Goal: Task Accomplishment & Management: Use online tool/utility

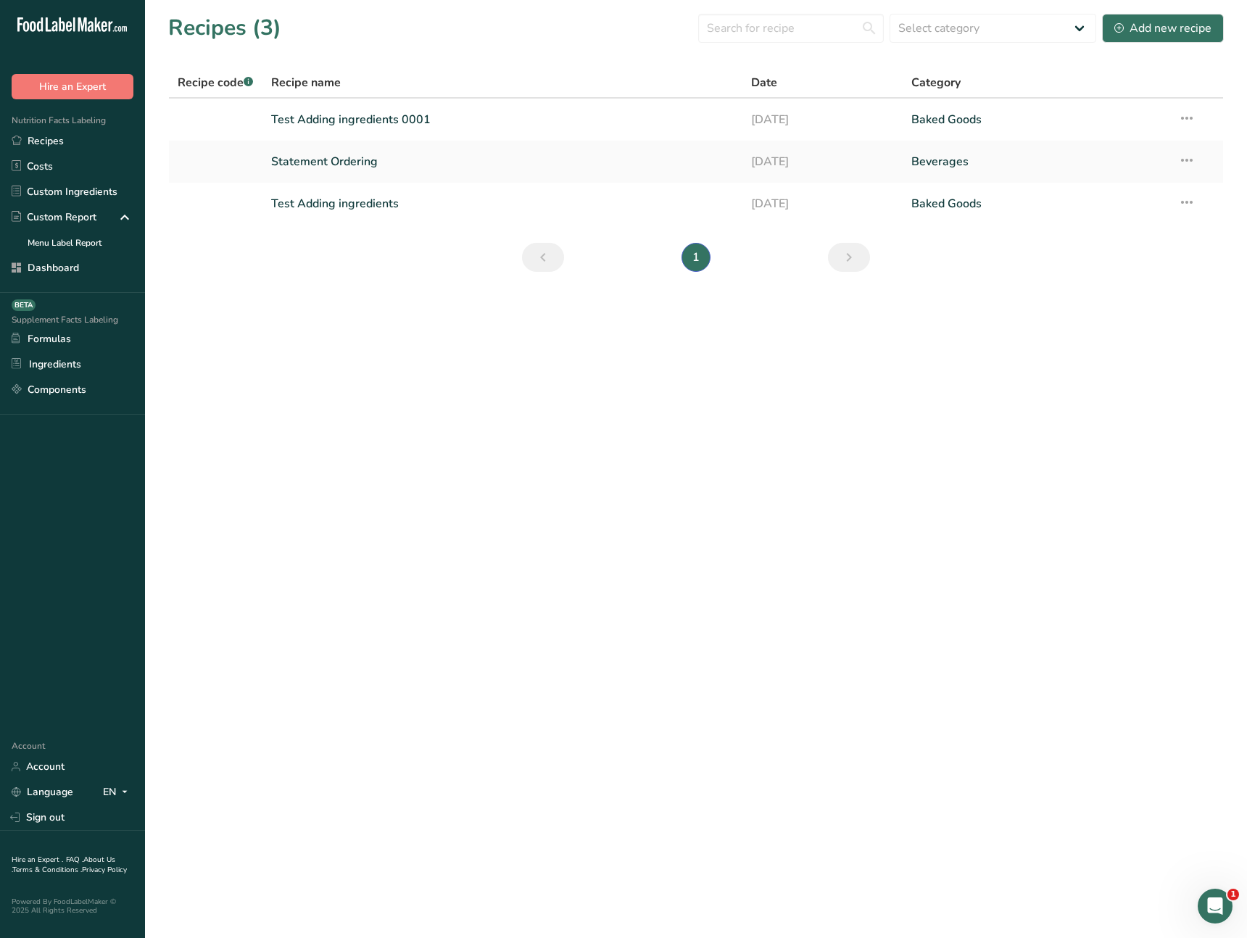
click at [517, 474] on main "Recipes (3) Select category All Baked Goods [GEOGRAPHIC_DATA] Confectionery Coo…" at bounding box center [623, 469] width 1247 height 938
drag, startPoint x: 409, startPoint y: 345, endPoint x: 391, endPoint y: 315, distance: 34.8
click at [409, 345] on main "Recipes (3) Select category All Baked Goods [GEOGRAPHIC_DATA] Confectionery Coo…" at bounding box center [623, 469] width 1247 height 938
click at [386, 123] on link "Test Adding ingredients 0001" at bounding box center [502, 119] width 463 height 30
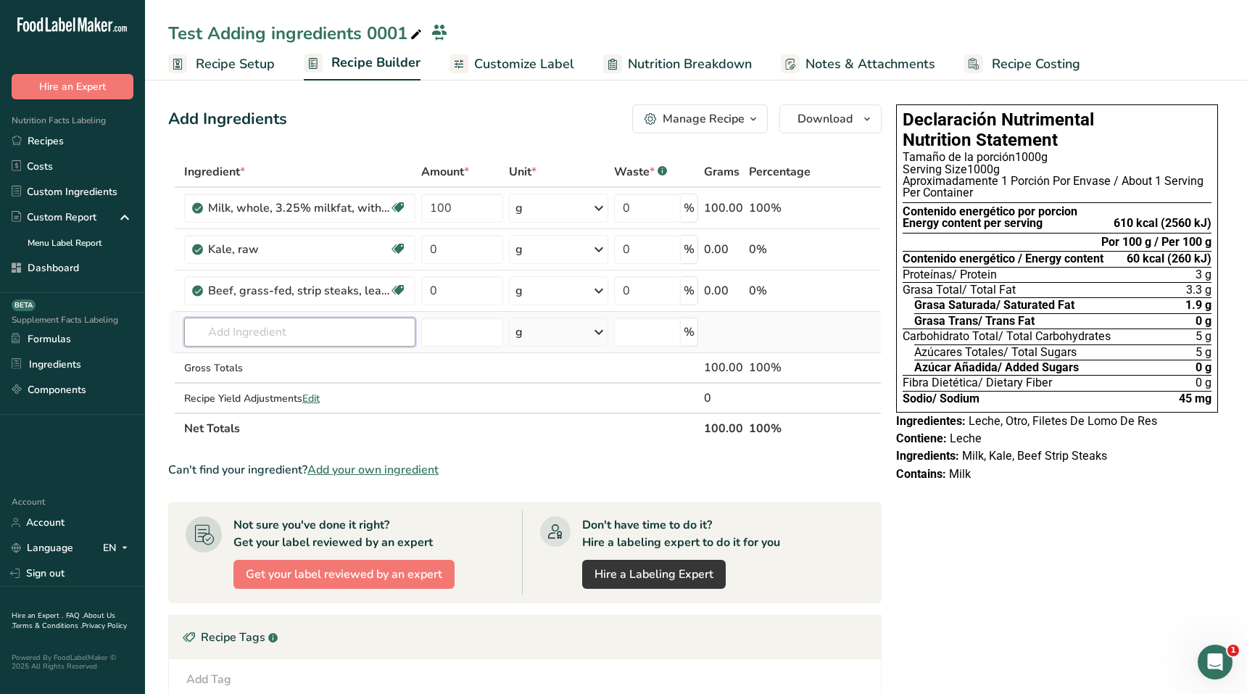
click at [294, 340] on input "text" at bounding box center [299, 331] width 231 height 29
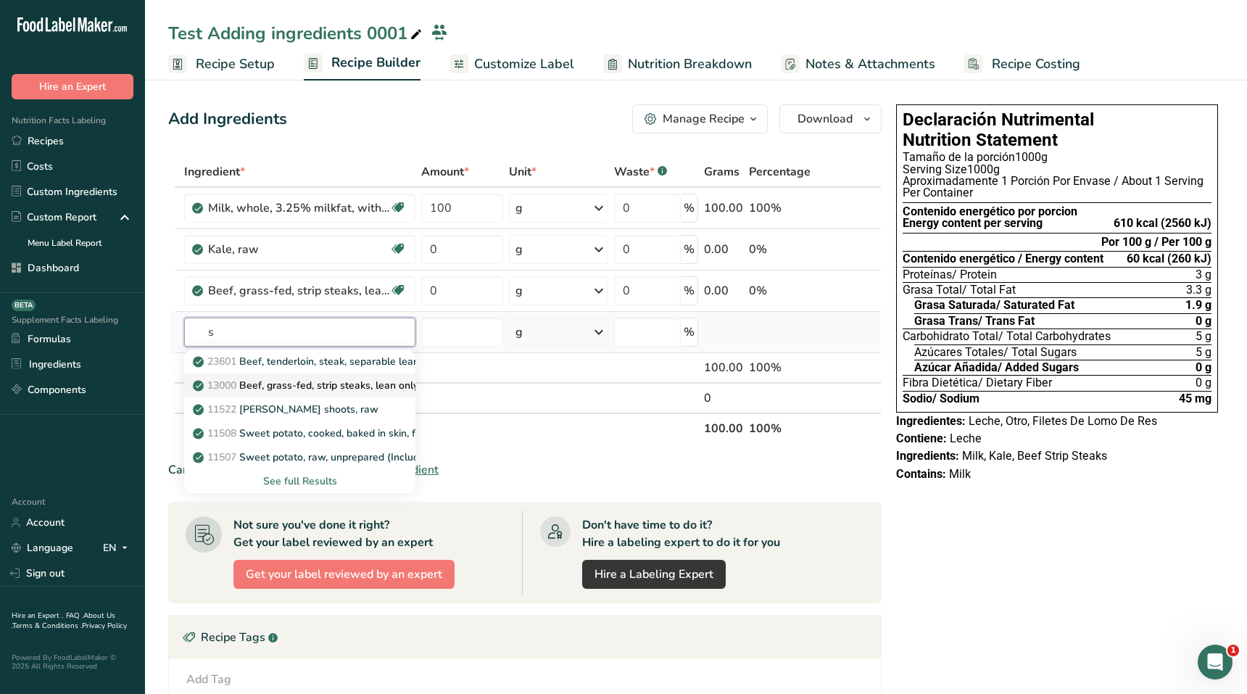
type input "s"
click at [286, 387] on p "13000 Beef, grass-fed, strip steaks, lean only, raw" at bounding box center [318, 385] width 245 height 15
type input "Beef, grass-fed, strip steaks, lean only, raw"
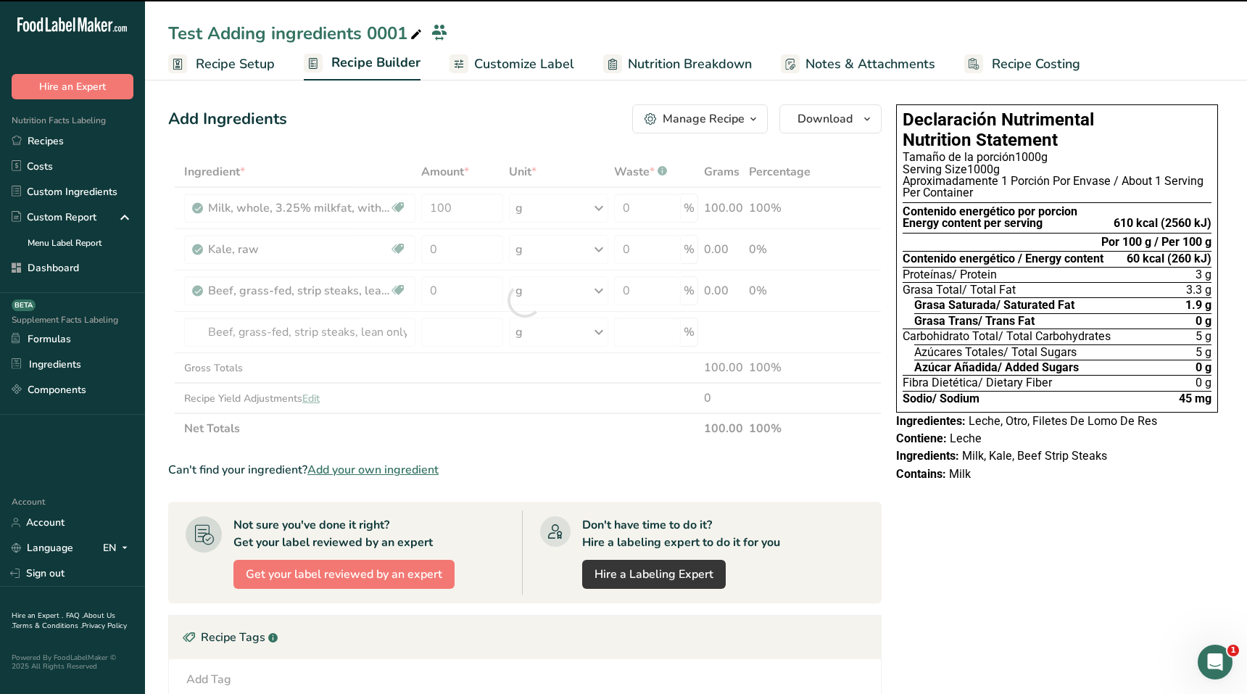
type input "0"
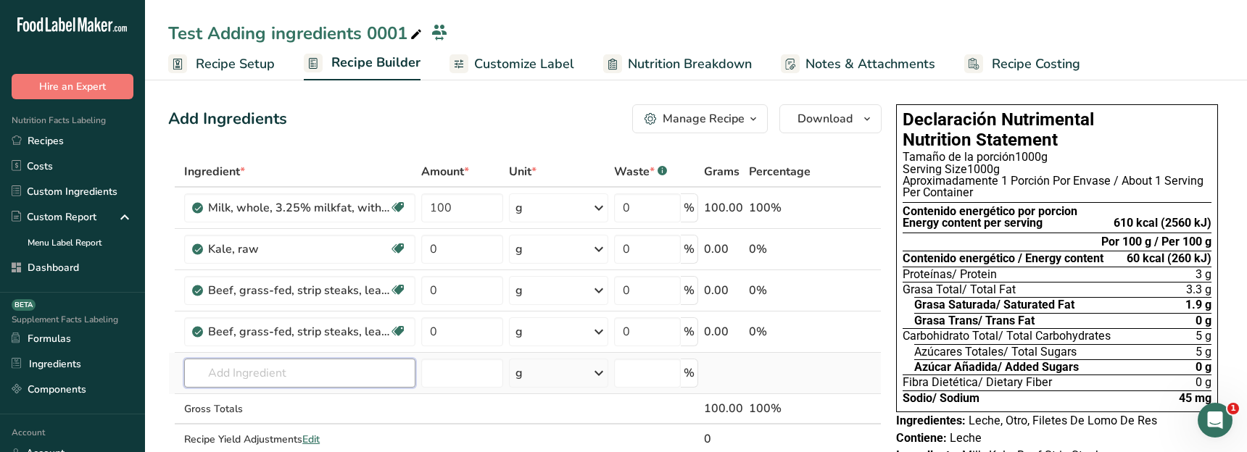
click at [312, 373] on input "text" at bounding box center [299, 373] width 231 height 29
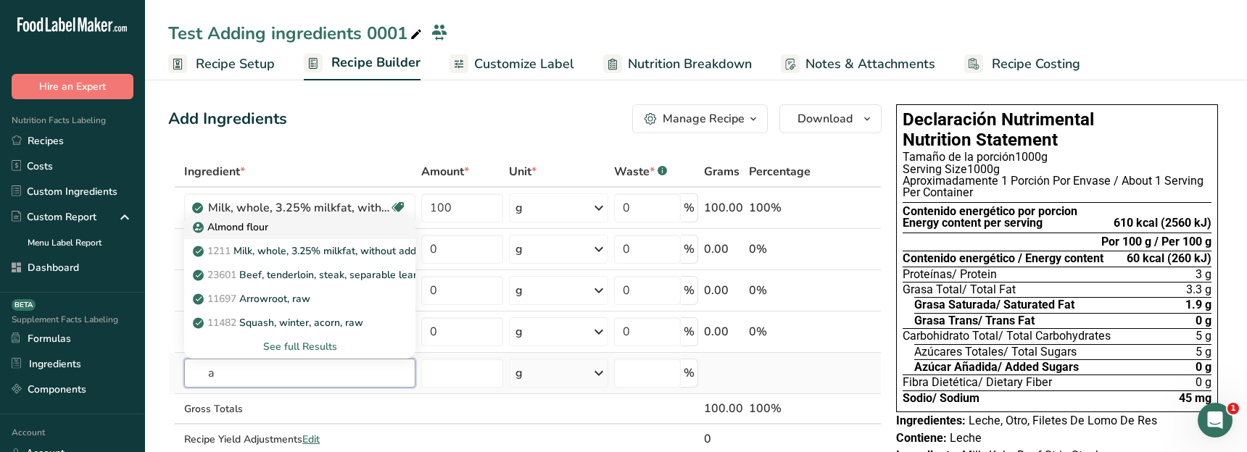
type input "a"
click at [261, 233] on p "Almond flour" at bounding box center [232, 227] width 72 height 15
type input "Almond flour"
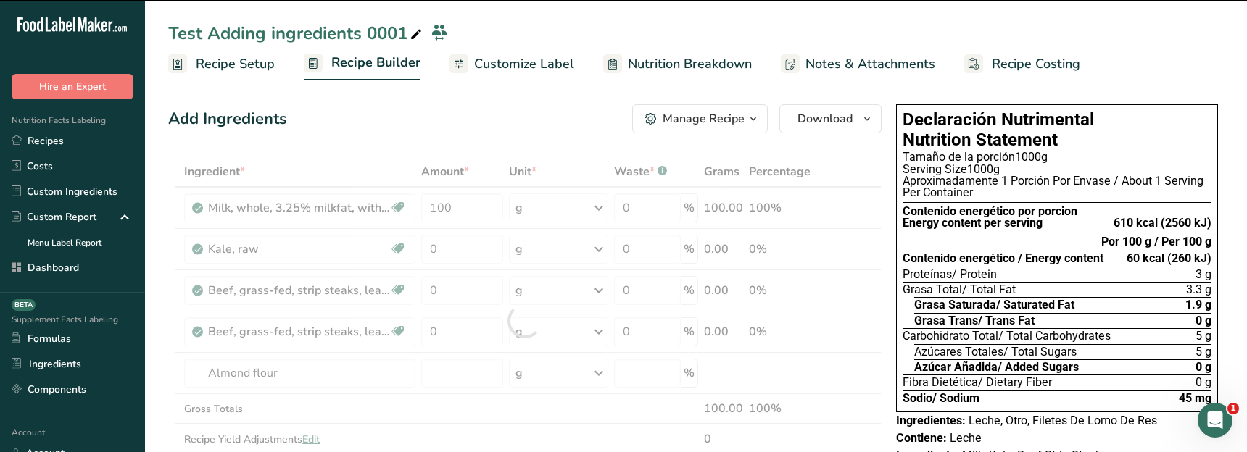
type input "0"
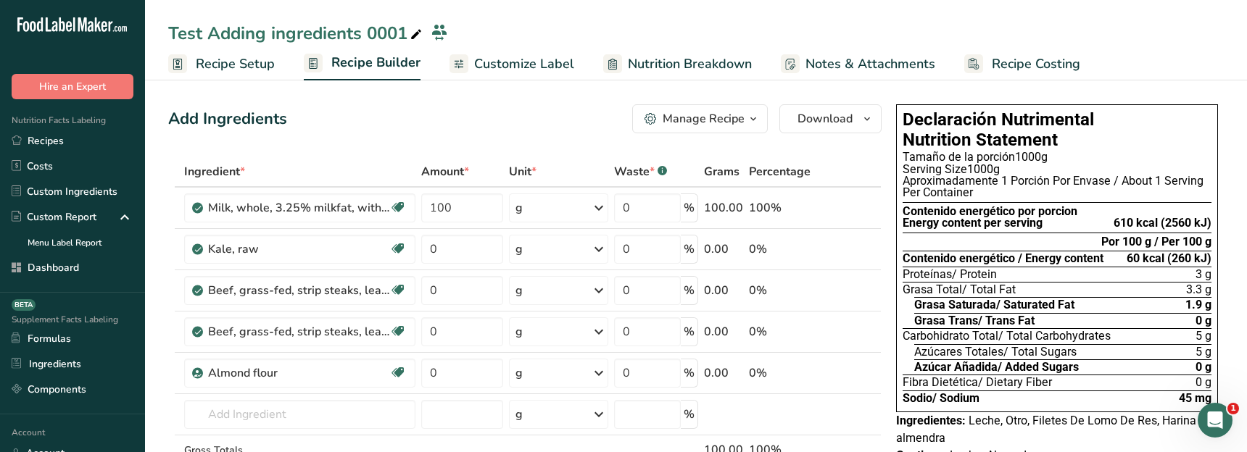
click at [336, 109] on div "Add Ingredients Manage Recipe Delete Recipe Duplicate Recipe Scale Recipe Save …" at bounding box center [524, 118] width 713 height 29
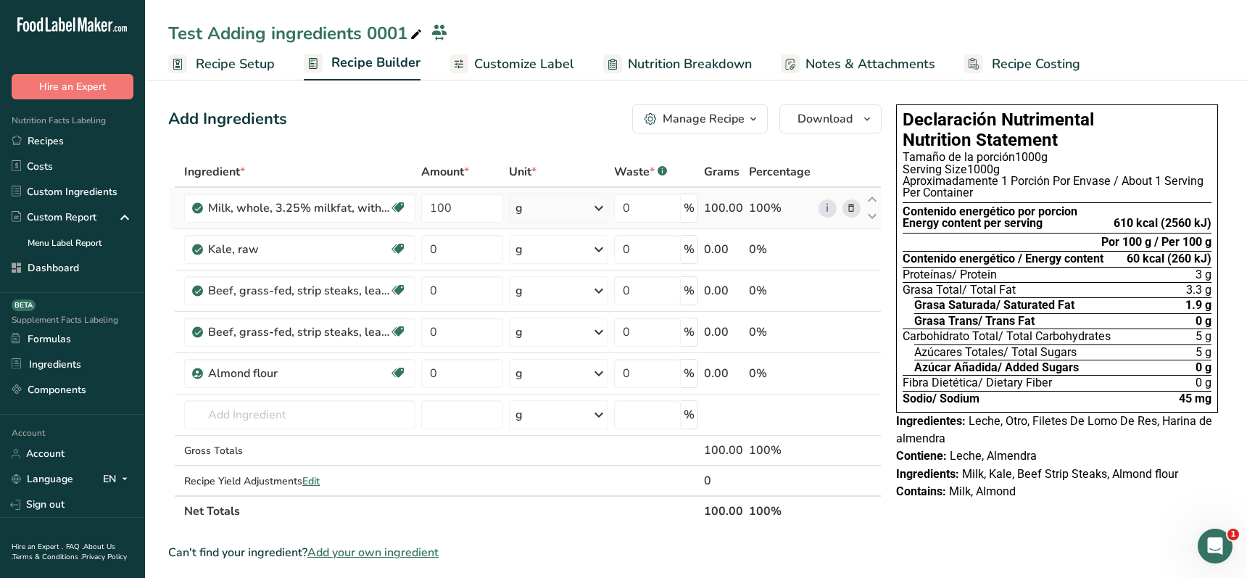
click at [853, 212] on icon at bounding box center [851, 208] width 10 height 15
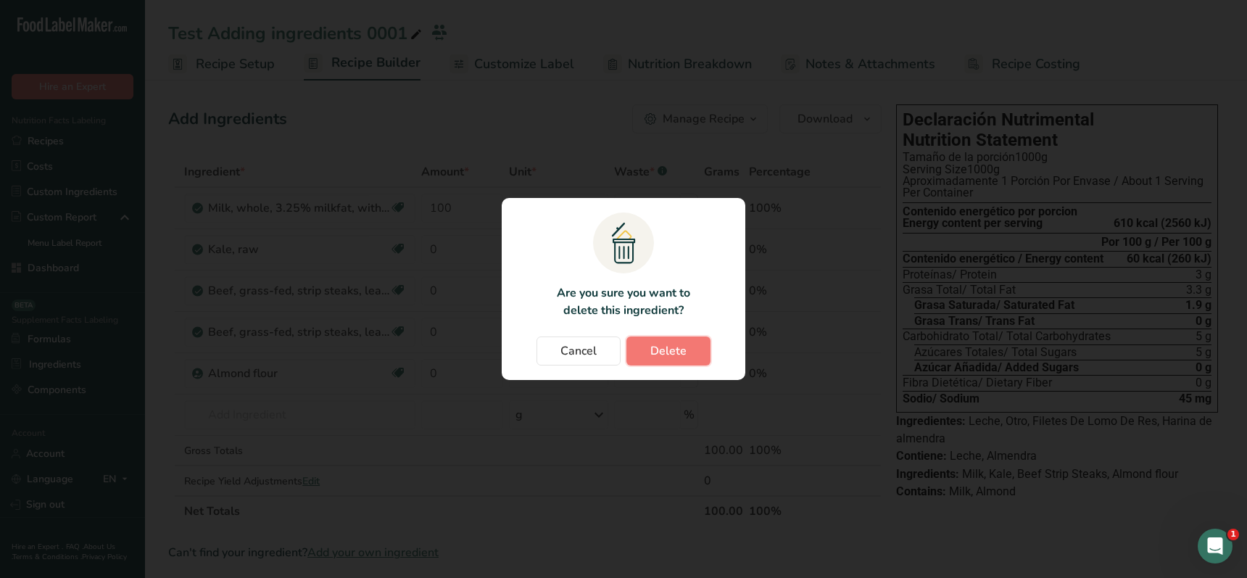
click at [701, 346] on button "Delete" at bounding box center [668, 350] width 84 height 29
type input "0"
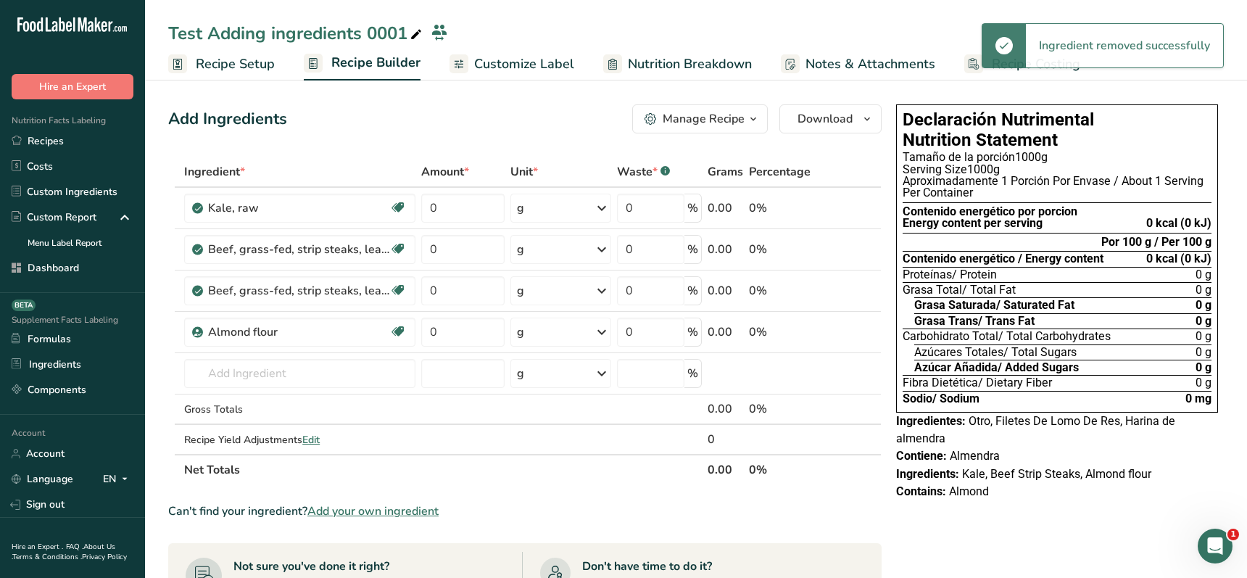
drag, startPoint x: 849, startPoint y: 206, endPoint x: 836, endPoint y: 217, distance: 18.0
click at [849, 206] on icon at bounding box center [851, 208] width 10 height 15
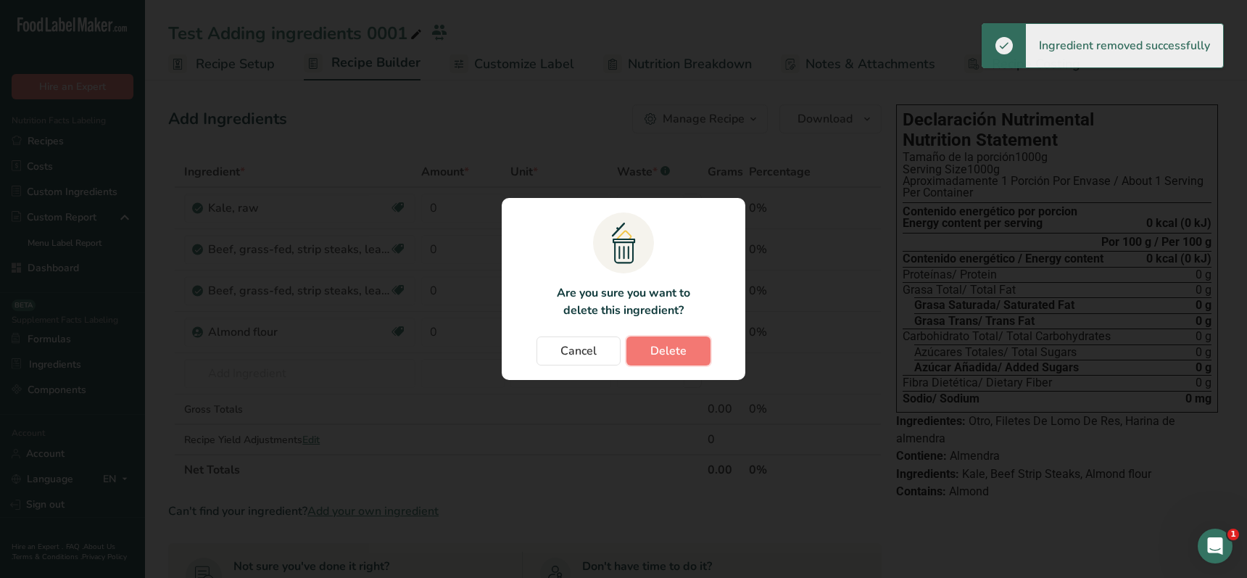
drag, startPoint x: 662, startPoint y: 348, endPoint x: 747, endPoint y: 319, distance: 89.6
click at [662, 348] on span "Delete" at bounding box center [668, 350] width 36 height 17
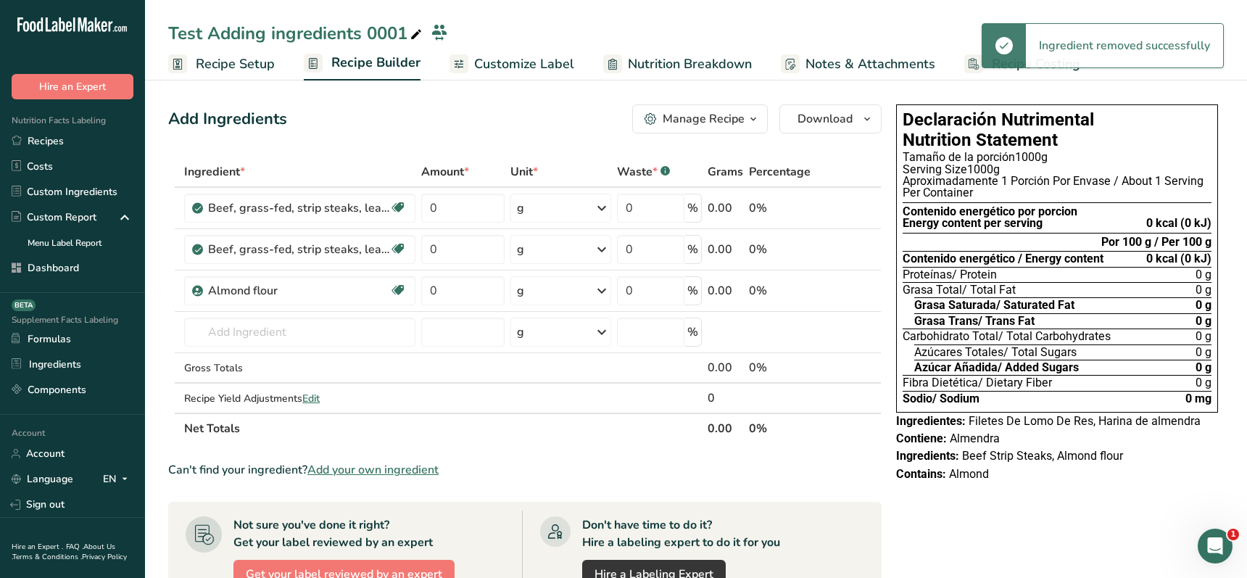
click at [849, 207] on icon at bounding box center [851, 208] width 10 height 15
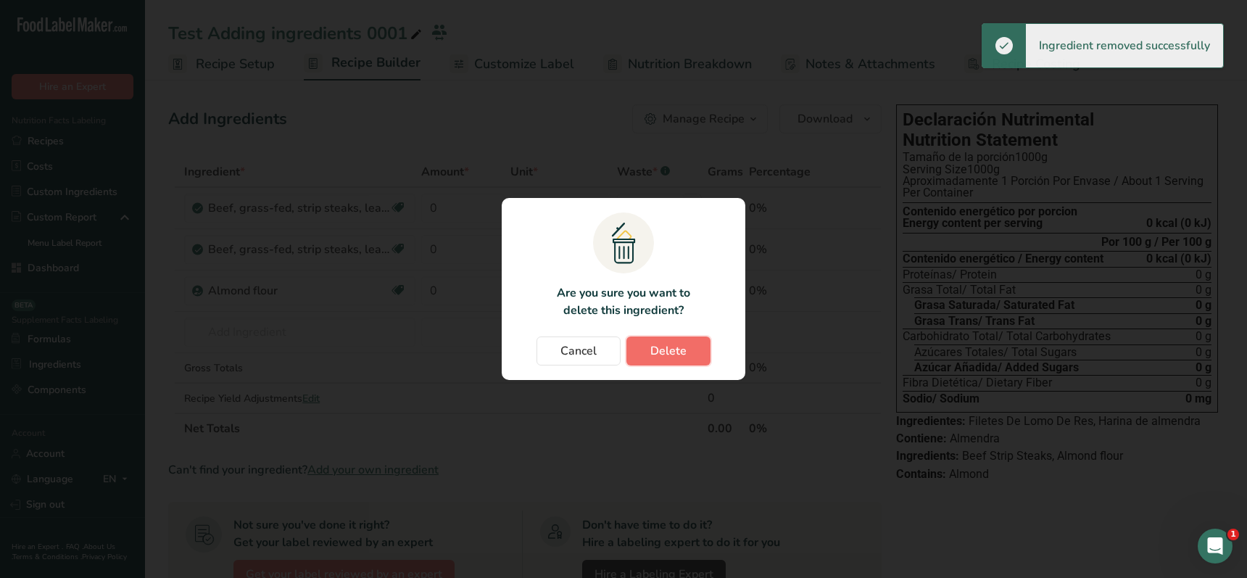
click at [694, 346] on button "Delete" at bounding box center [668, 350] width 84 height 29
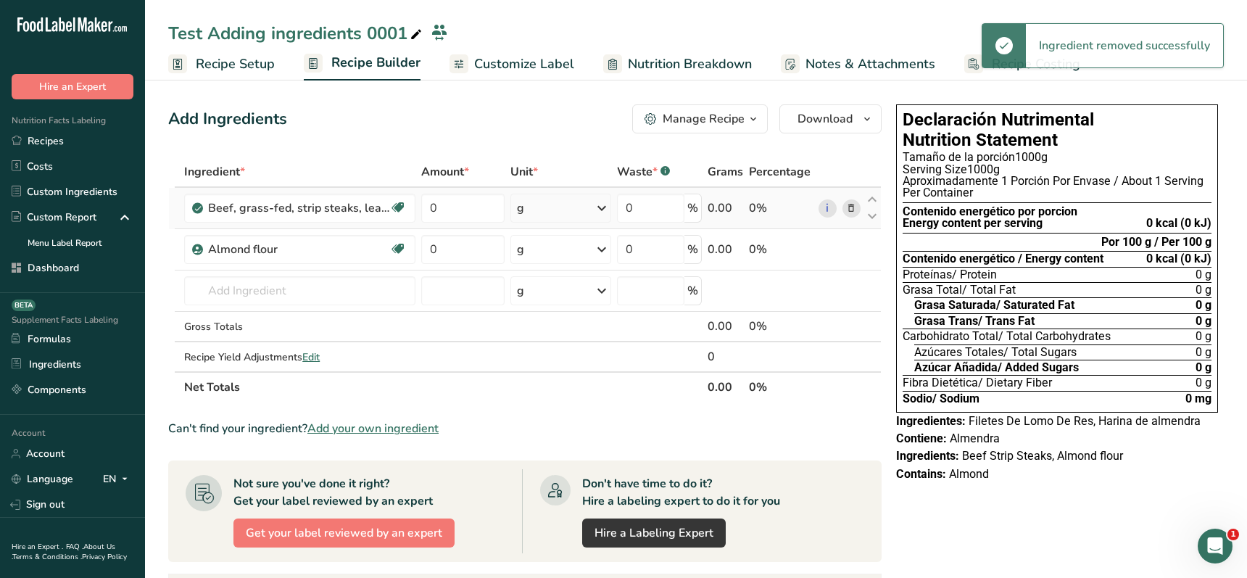
click at [860, 204] on span at bounding box center [850, 207] width 17 height 17
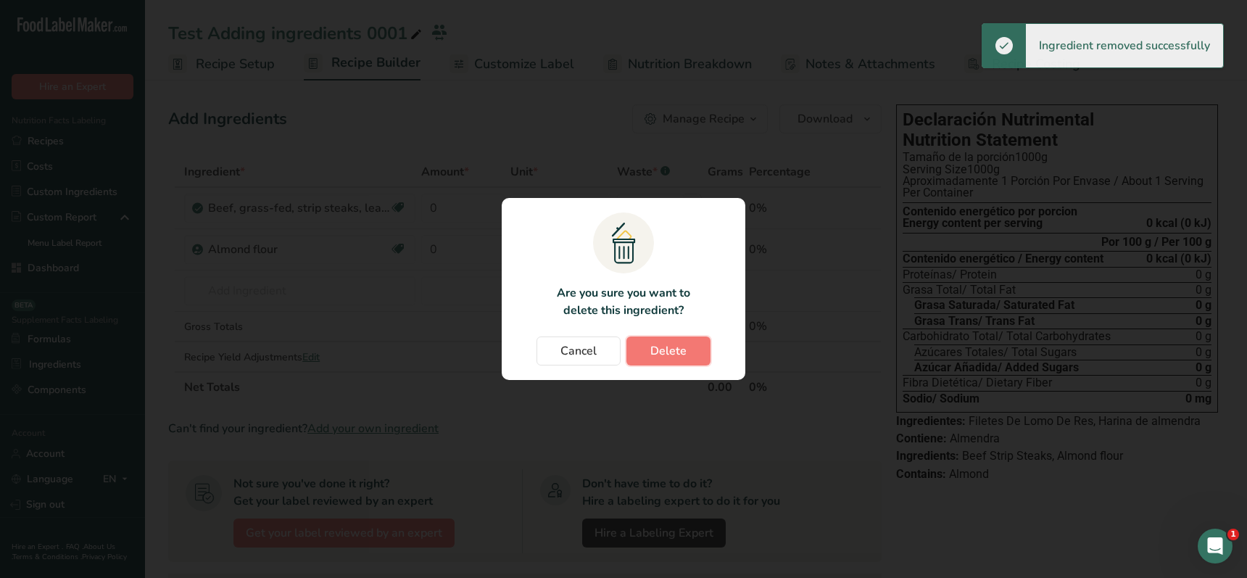
click at [670, 354] on span "Delete" at bounding box center [668, 350] width 36 height 17
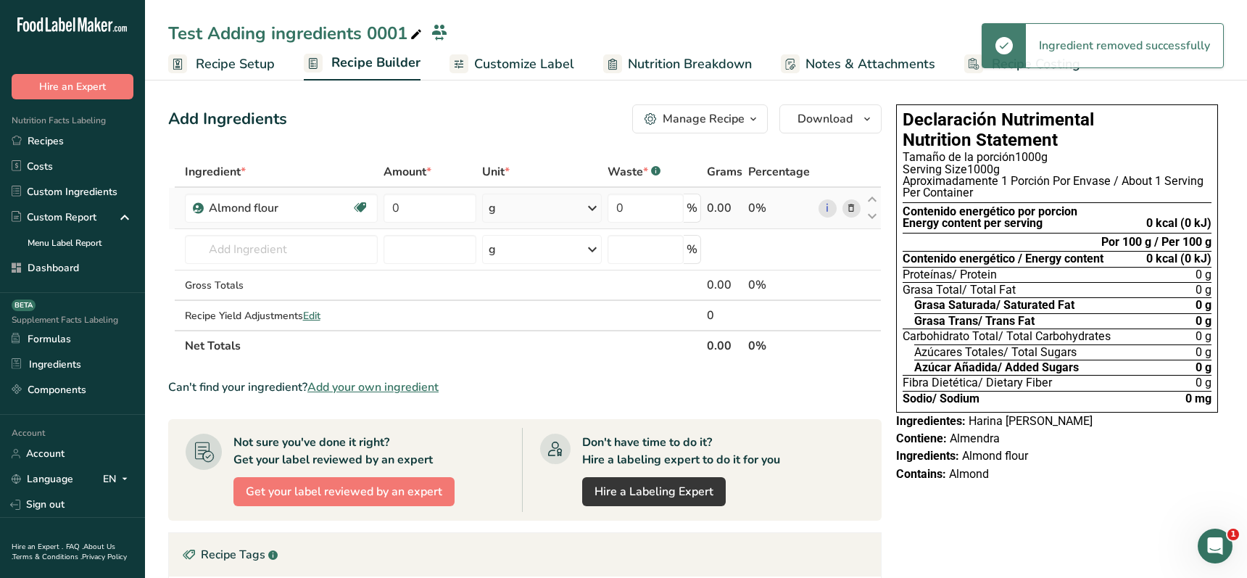
click at [851, 207] on icon at bounding box center [851, 208] width 10 height 15
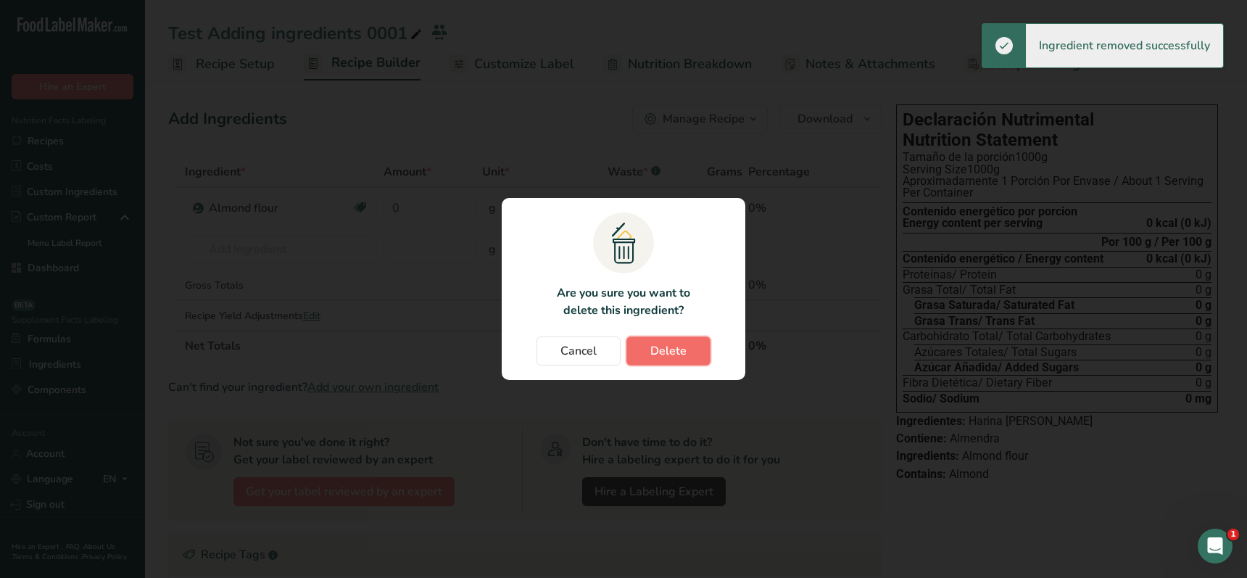
click at [681, 351] on span "Delete" at bounding box center [668, 350] width 36 height 17
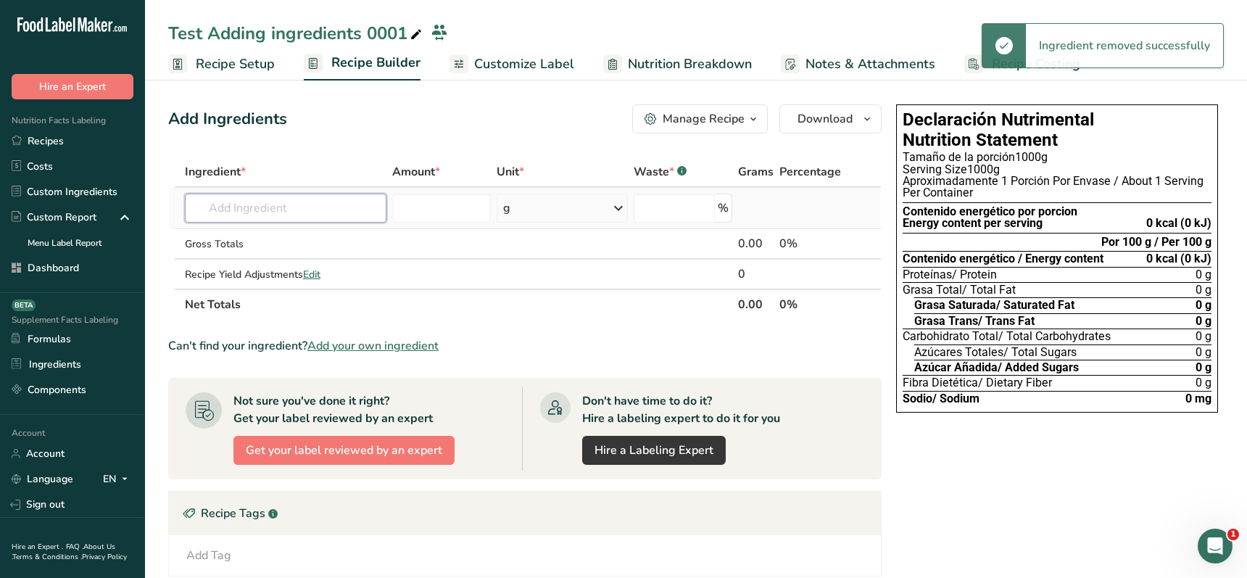
click at [301, 205] on input "text" at bounding box center [285, 208] width 201 height 29
click at [291, 201] on input "text" at bounding box center [285, 208] width 201 height 29
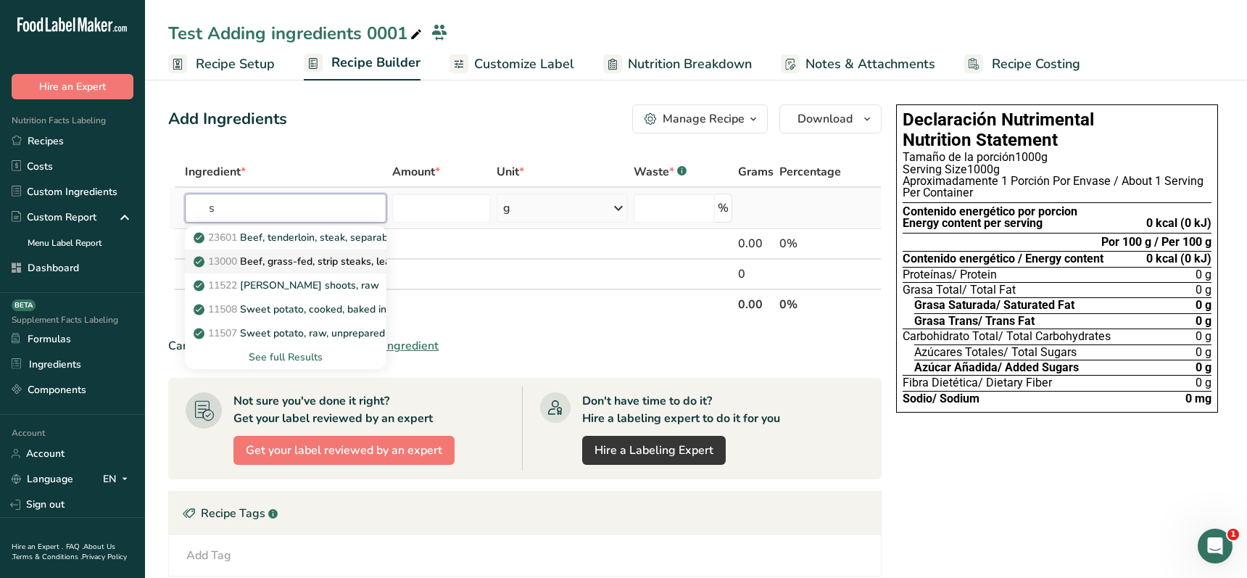
type input "s"
click at [309, 267] on p "13000 Beef, grass-fed, strip steaks, lean only, raw" at bounding box center [318, 261] width 245 height 15
type input "Beef, grass-fed, strip steaks, lean only, raw"
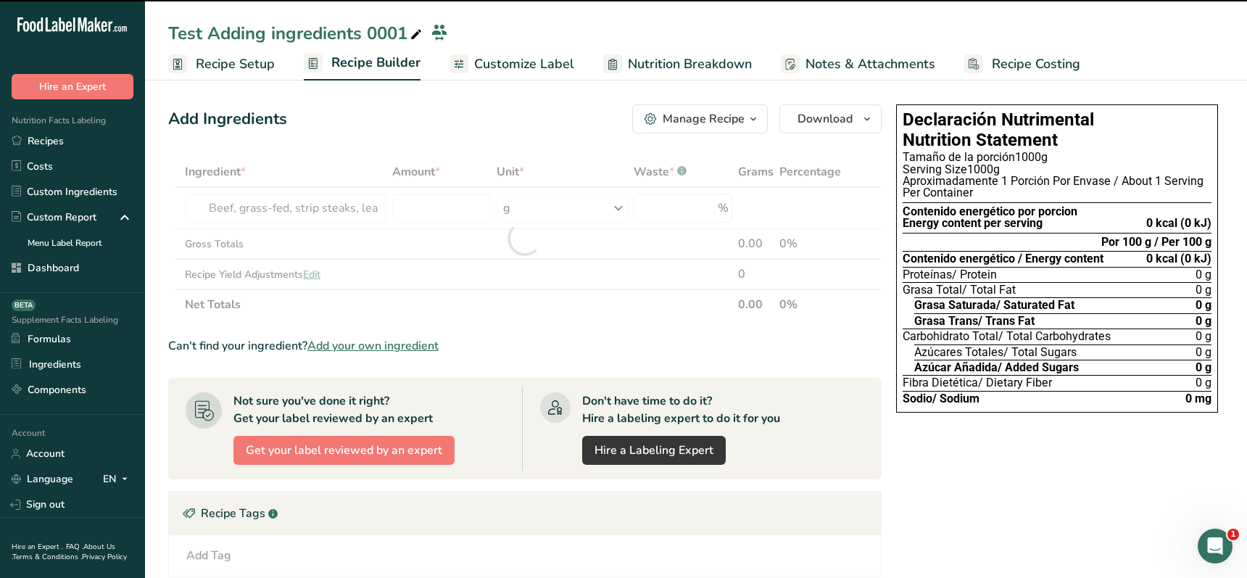
type input "0"
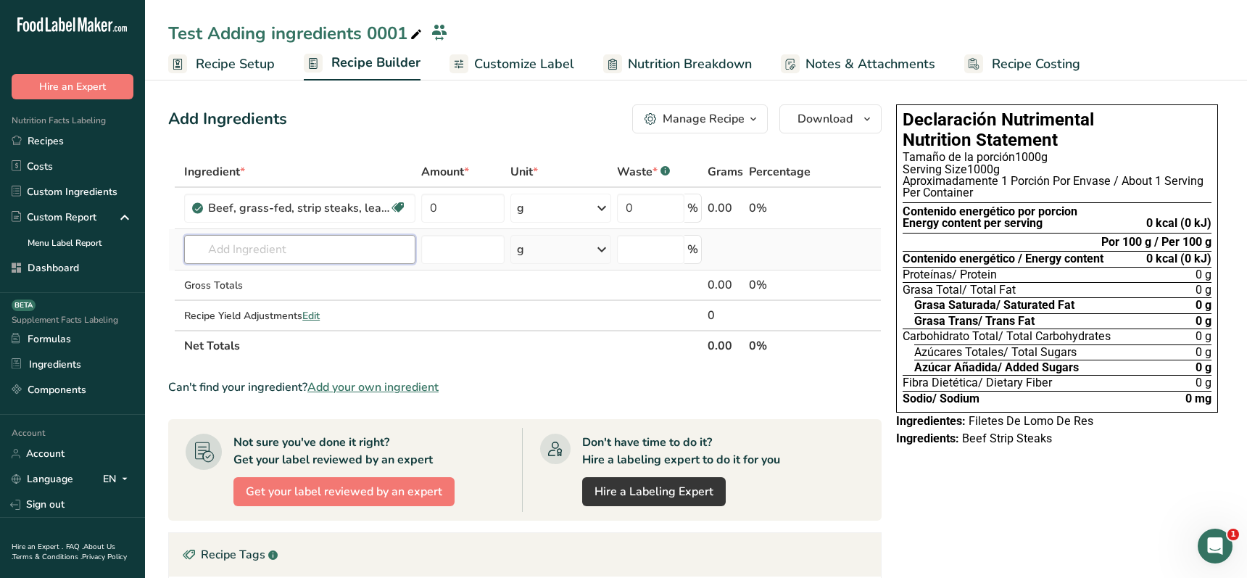
click at [268, 252] on input "text" at bounding box center [299, 249] width 231 height 29
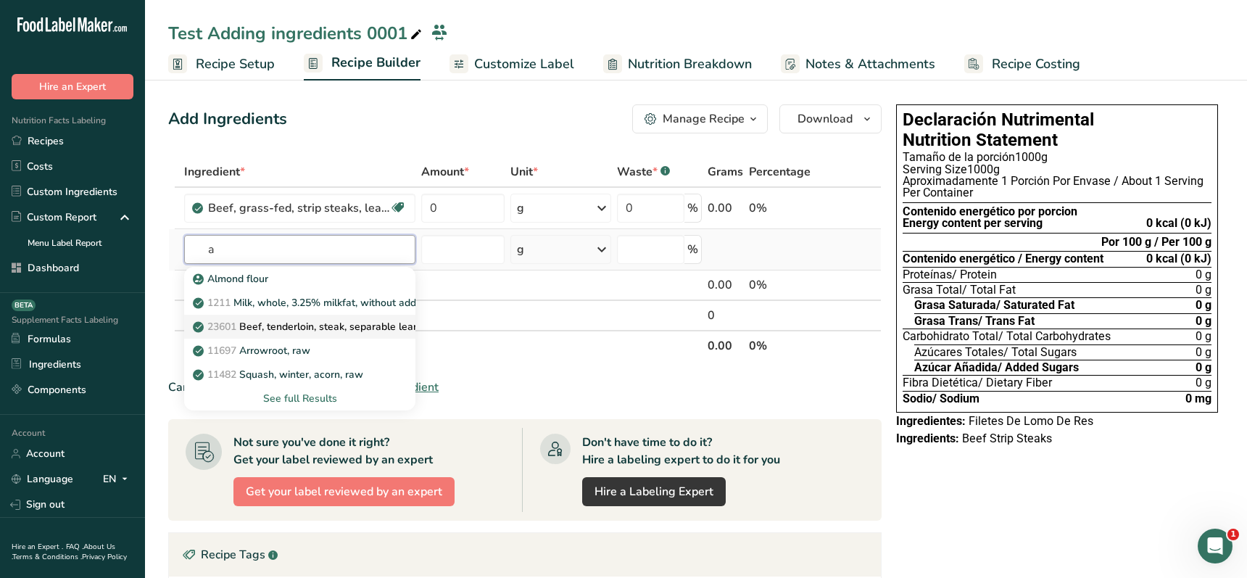
type input "a"
click at [301, 324] on p "23601 Beef, tenderloin, steak, separable lean only, trimmed to 1/8" fat, all gr…" at bounding box center [402, 326] width 413 height 15
type input "Beef, tenderloin, steak, separable lean only, trimmed to 1/8" fat, all grades, …"
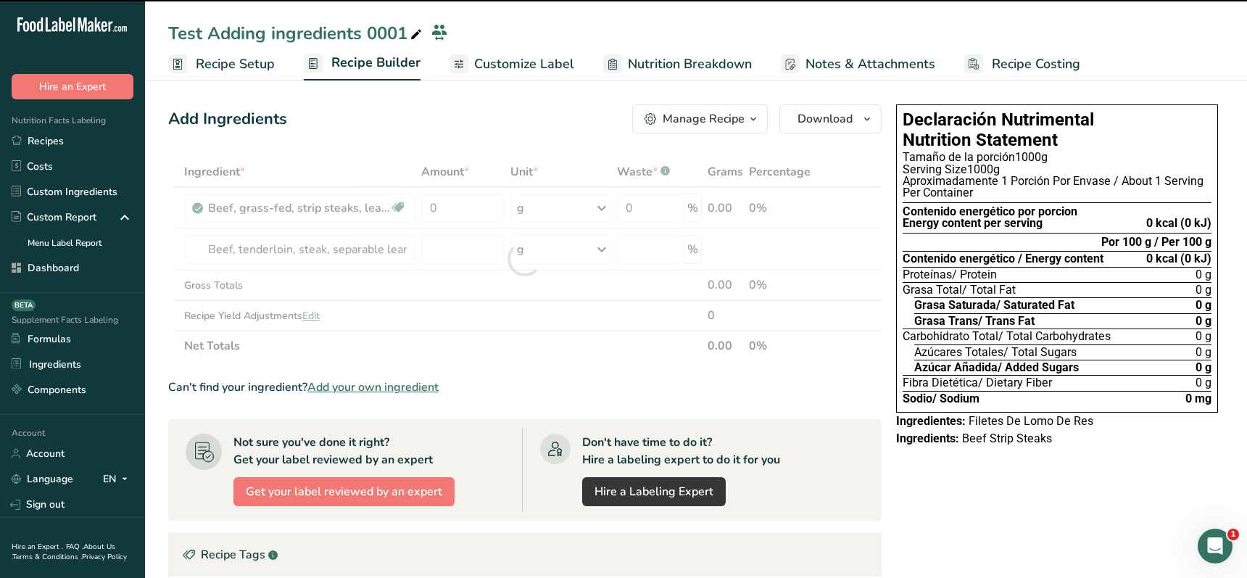
type input "0"
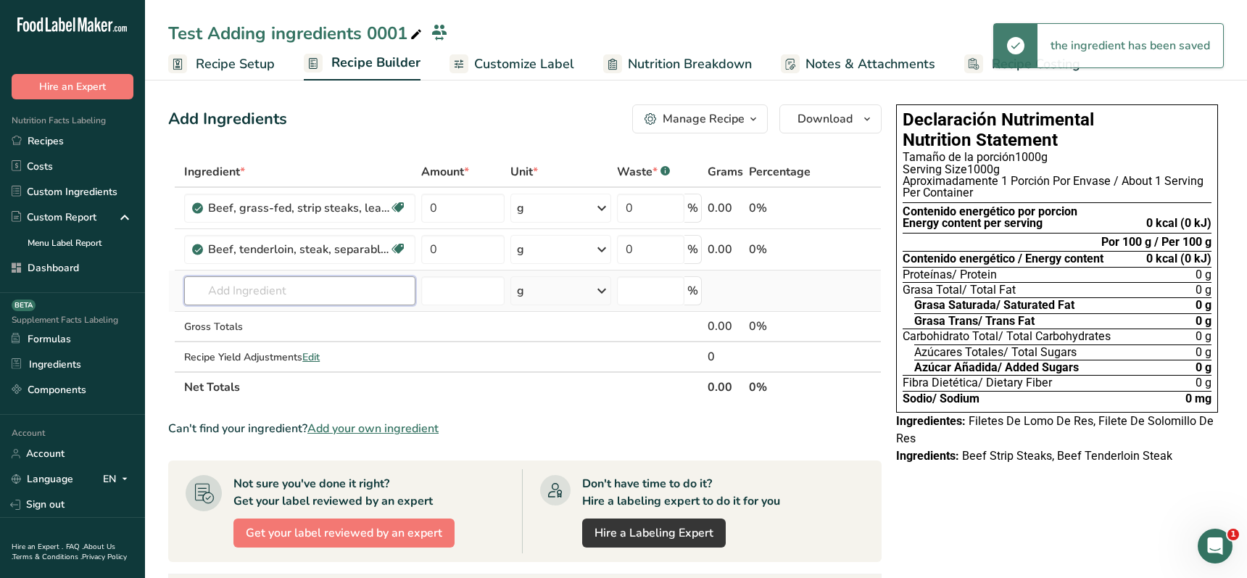
click at [302, 292] on input "text" at bounding box center [299, 290] width 231 height 29
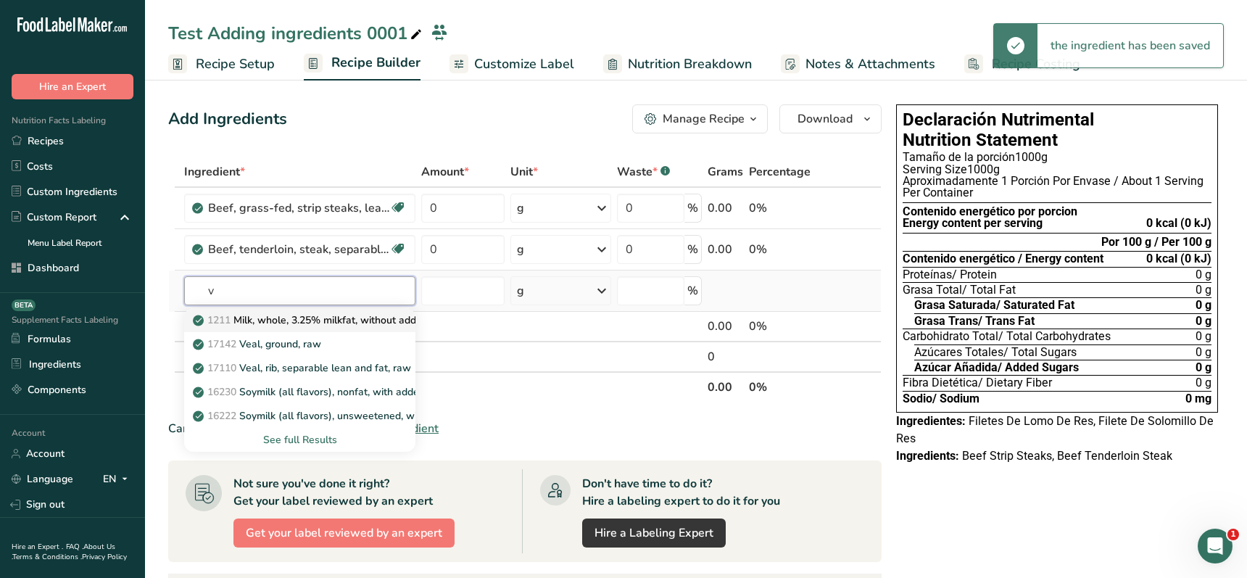
type input "v"
click at [304, 325] on p "1211 Milk, whole, 3.25% milkfat, without added vitamin A and [MEDICAL_DATA]" at bounding box center [389, 319] width 386 height 15
type input "Milk, whole, 3.25% milkfat, without added vitamin A and [MEDICAL_DATA]"
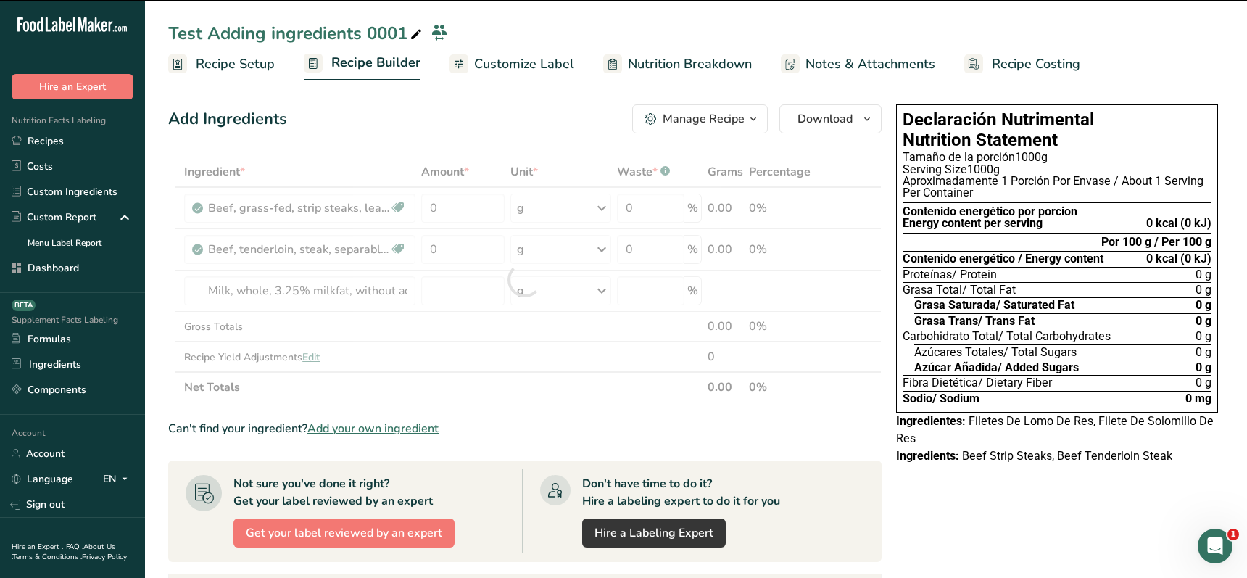
type input "0"
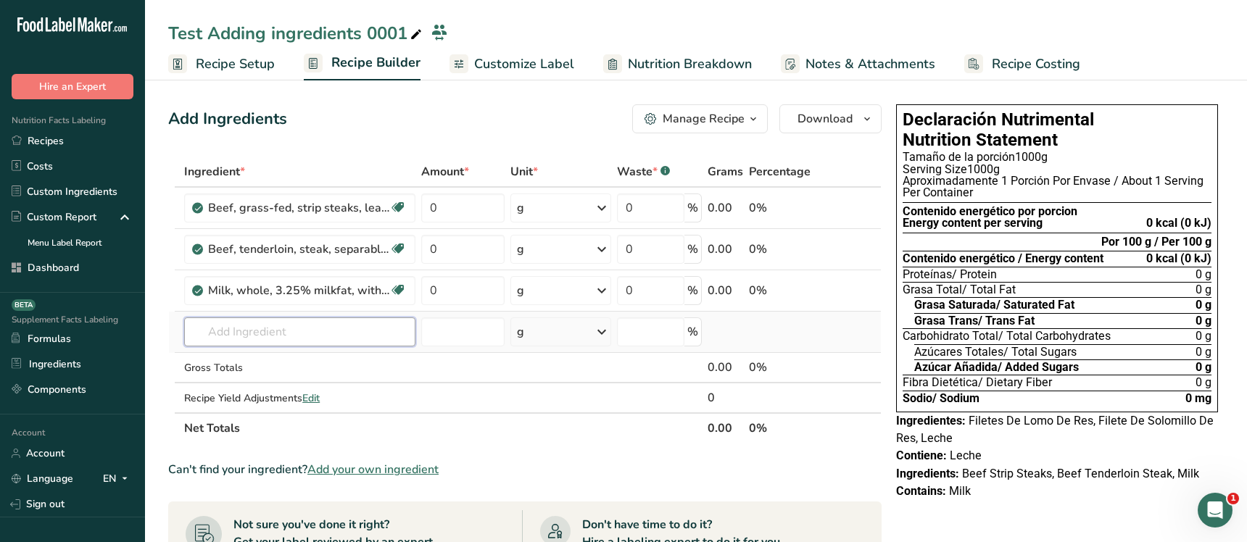
click at [297, 336] on input "text" at bounding box center [299, 331] width 231 height 29
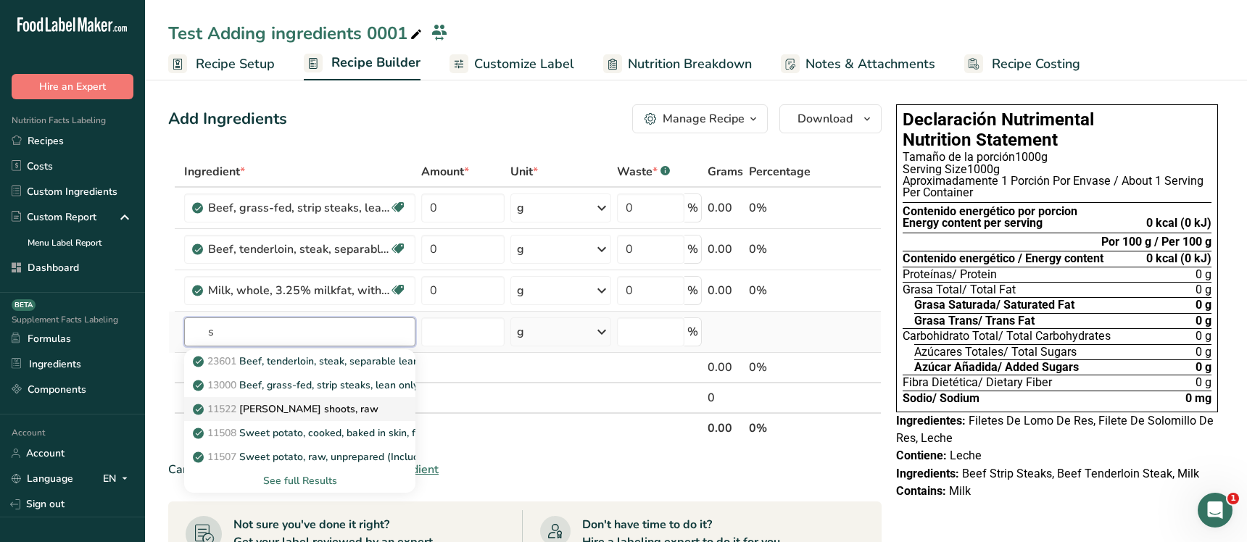
type input "s"
click at [302, 412] on p "11522 [PERSON_NAME] shoots, raw" at bounding box center [287, 408] width 183 height 15
type input "[PERSON_NAME] shoots, raw"
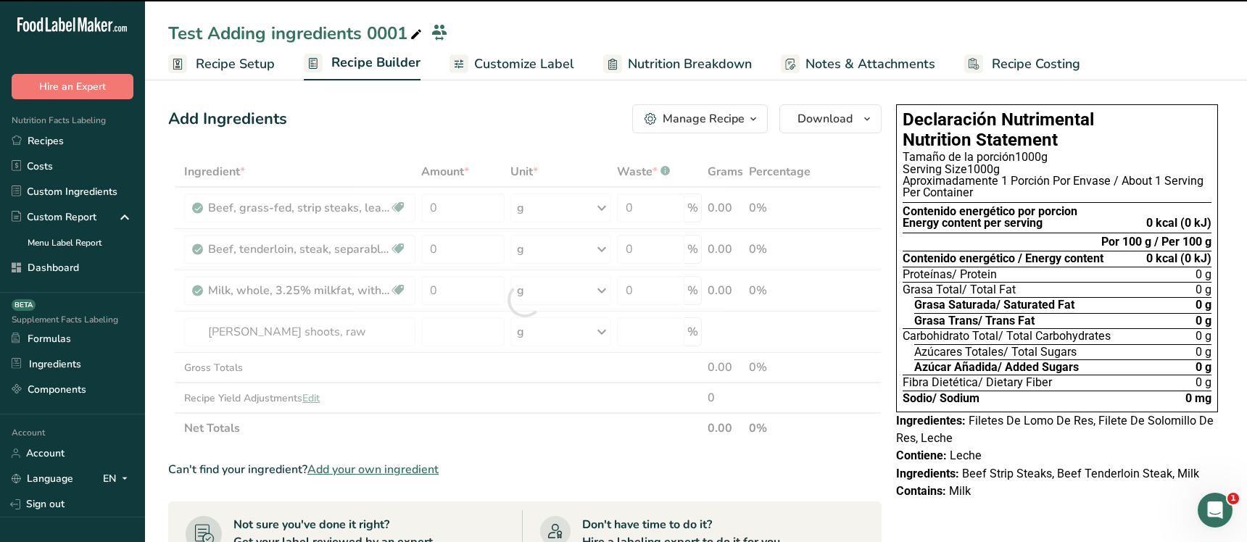
type input "0"
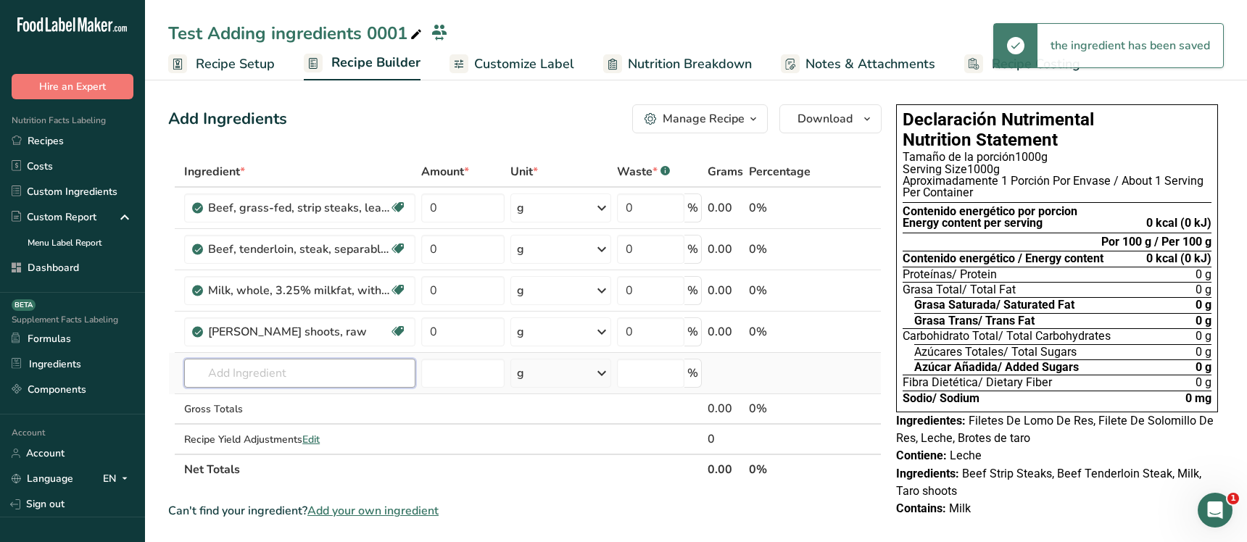
click at [277, 375] on input "text" at bounding box center [299, 373] width 231 height 29
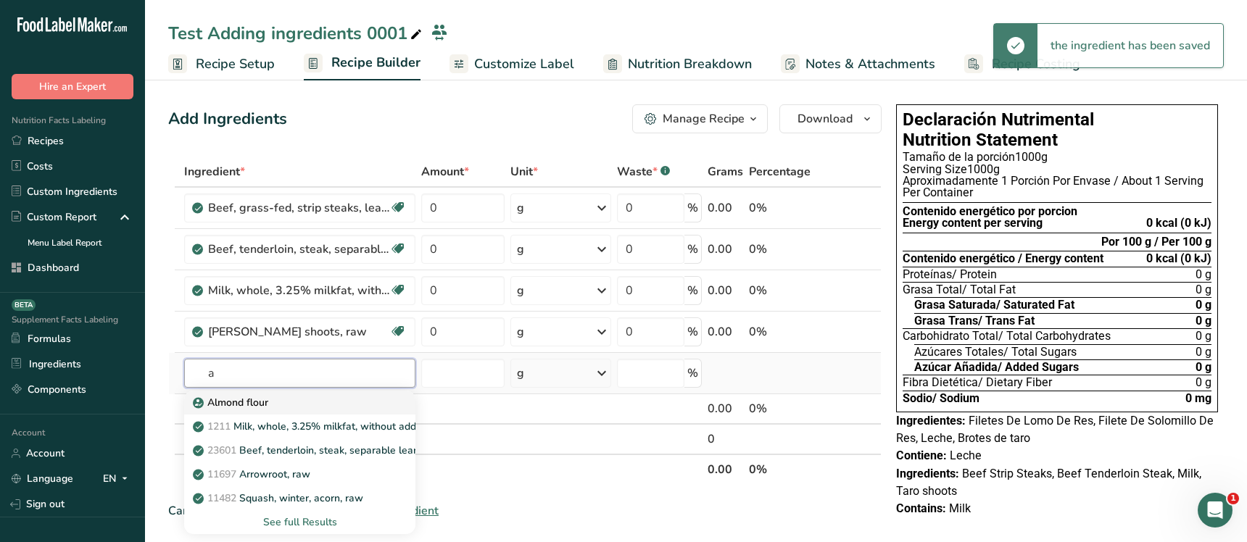
type input "a"
click at [290, 398] on div "Almond flour" at bounding box center [288, 402] width 185 height 15
type input "Almond flour"
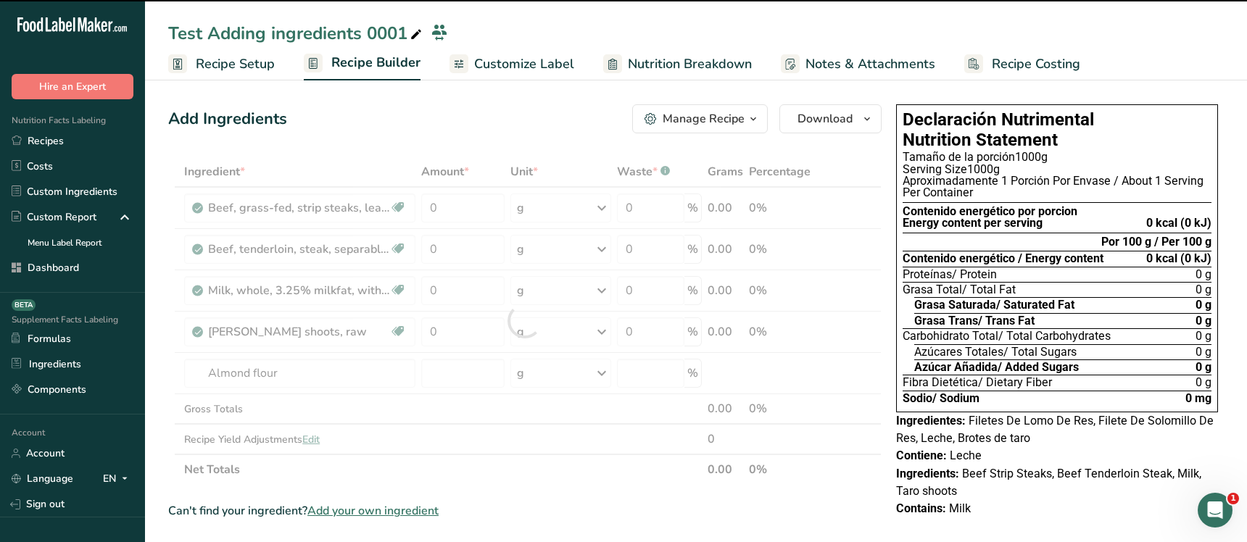
type input "0"
